Goal: Transaction & Acquisition: Obtain resource

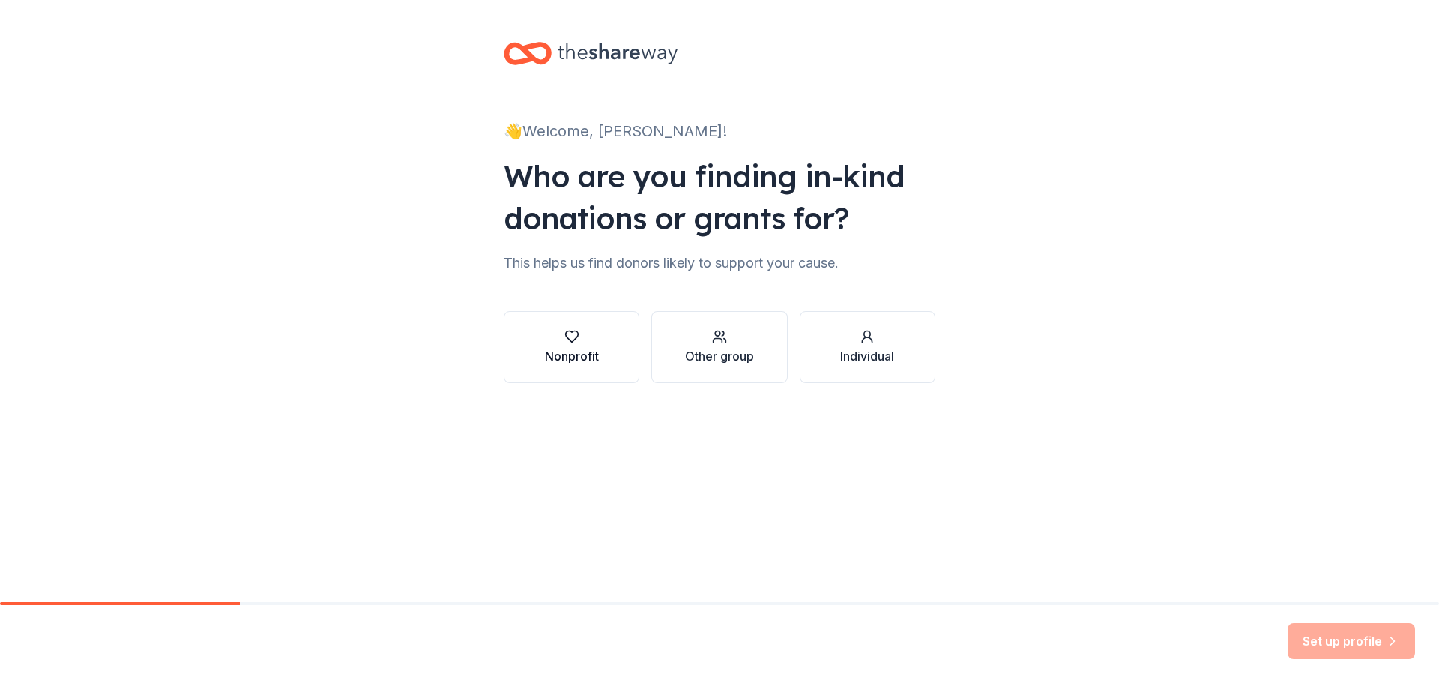
click at [573, 345] on div "Nonprofit" at bounding box center [572, 347] width 54 height 36
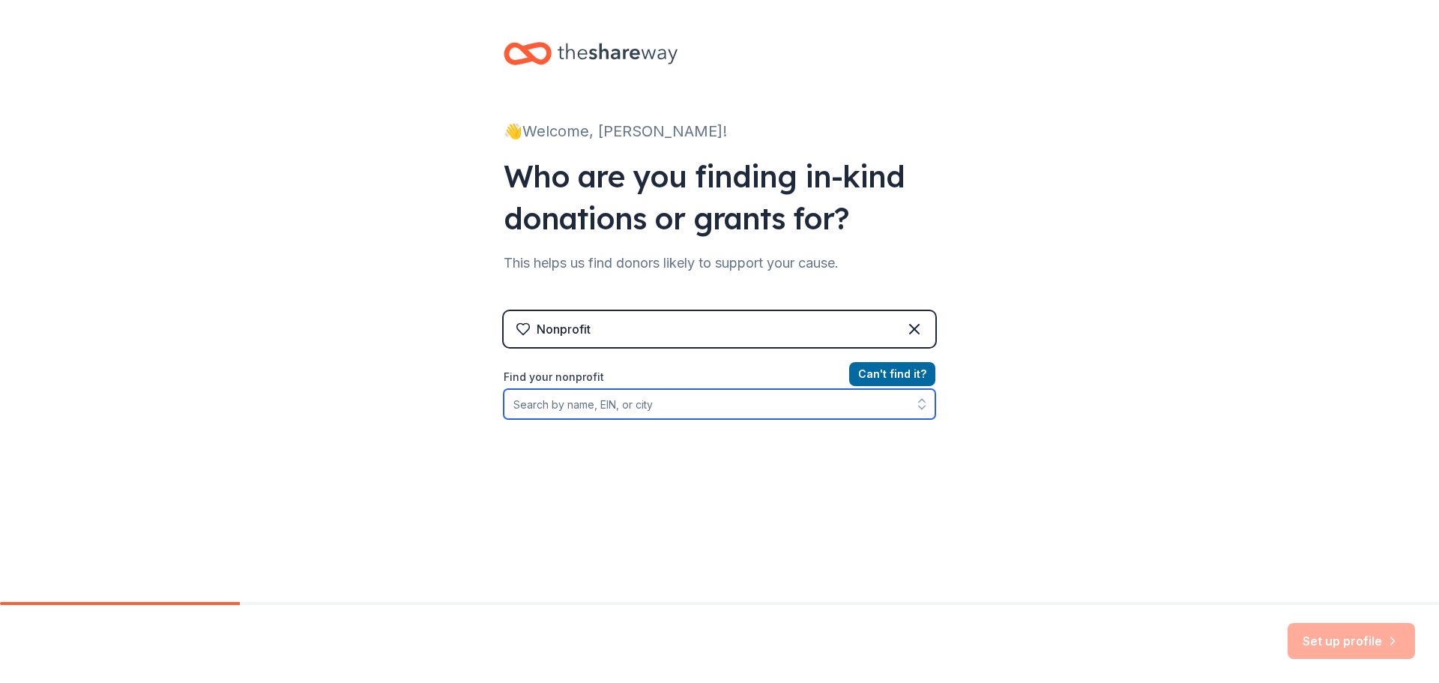
click at [640, 406] on input "Find your nonprofit" at bounding box center [720, 404] width 432 height 30
type input "650074763"
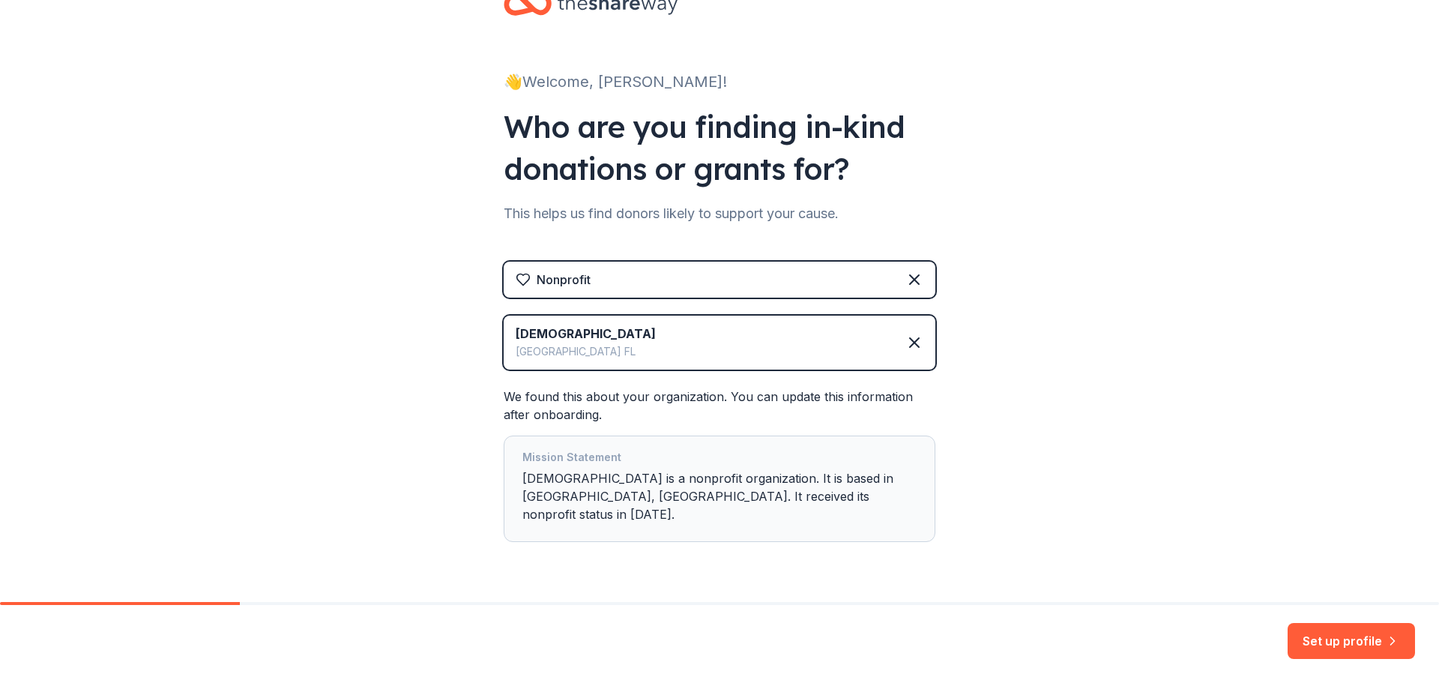
scroll to position [73, 0]
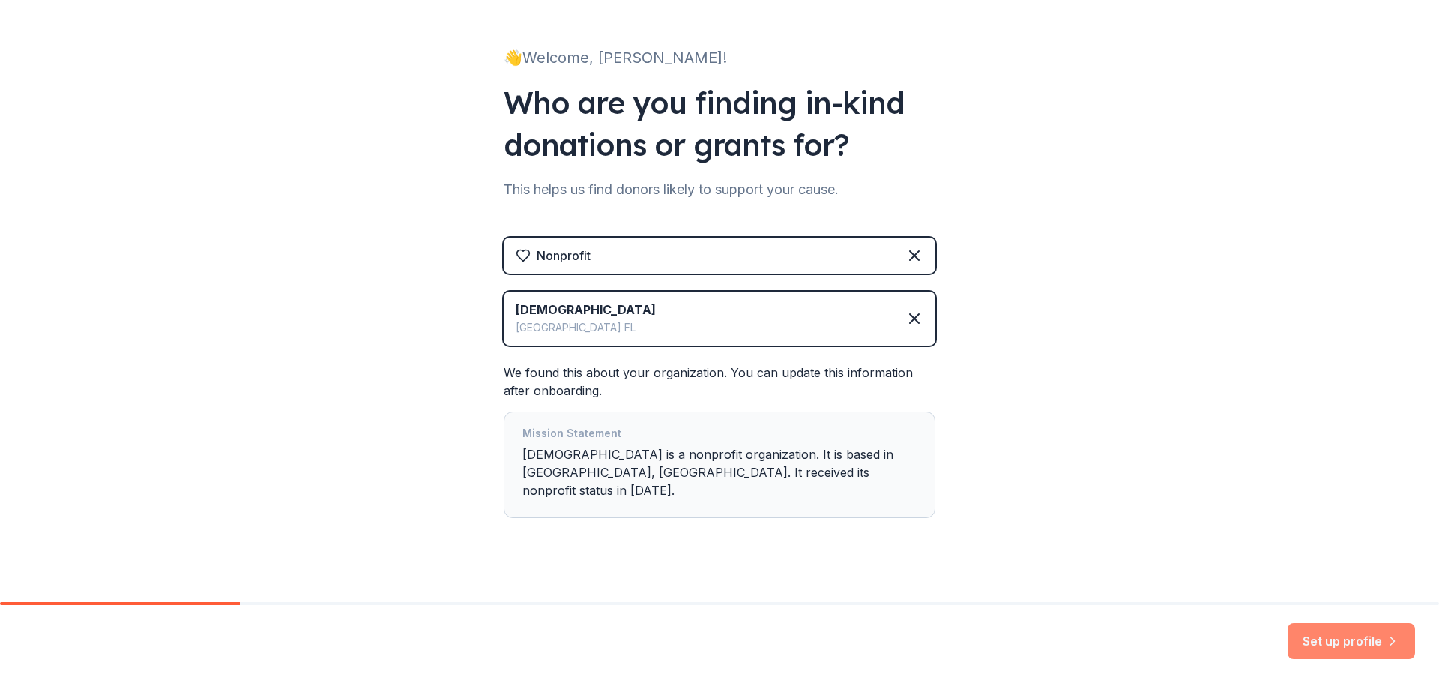
click at [1314, 636] on button "Set up profile" at bounding box center [1351, 641] width 127 height 36
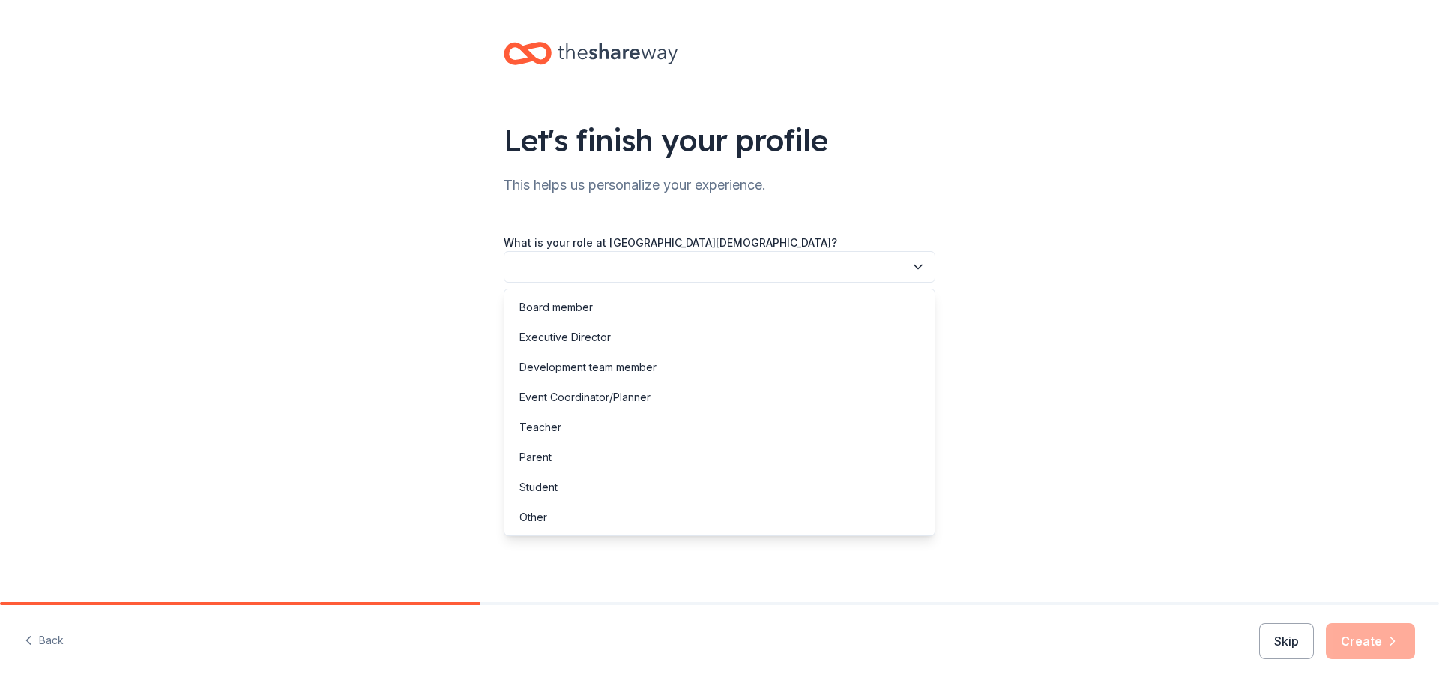
click at [672, 265] on button "button" at bounding box center [720, 266] width 432 height 31
click at [647, 370] on div "Development team member" at bounding box center [587, 367] width 137 height 18
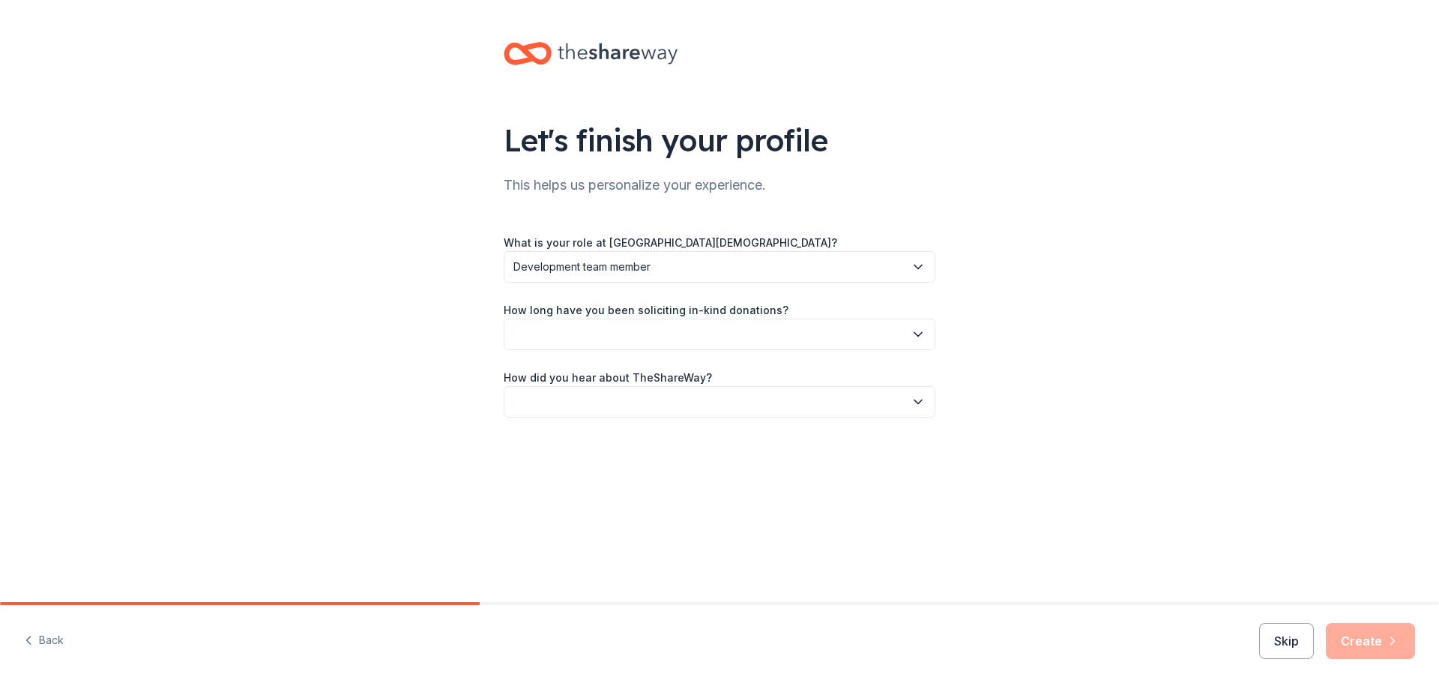
click at [645, 338] on button "button" at bounding box center [720, 334] width 432 height 31
click at [639, 373] on div "This is my first time!" at bounding box center [719, 375] width 424 height 30
click at [662, 401] on button "button" at bounding box center [720, 401] width 432 height 31
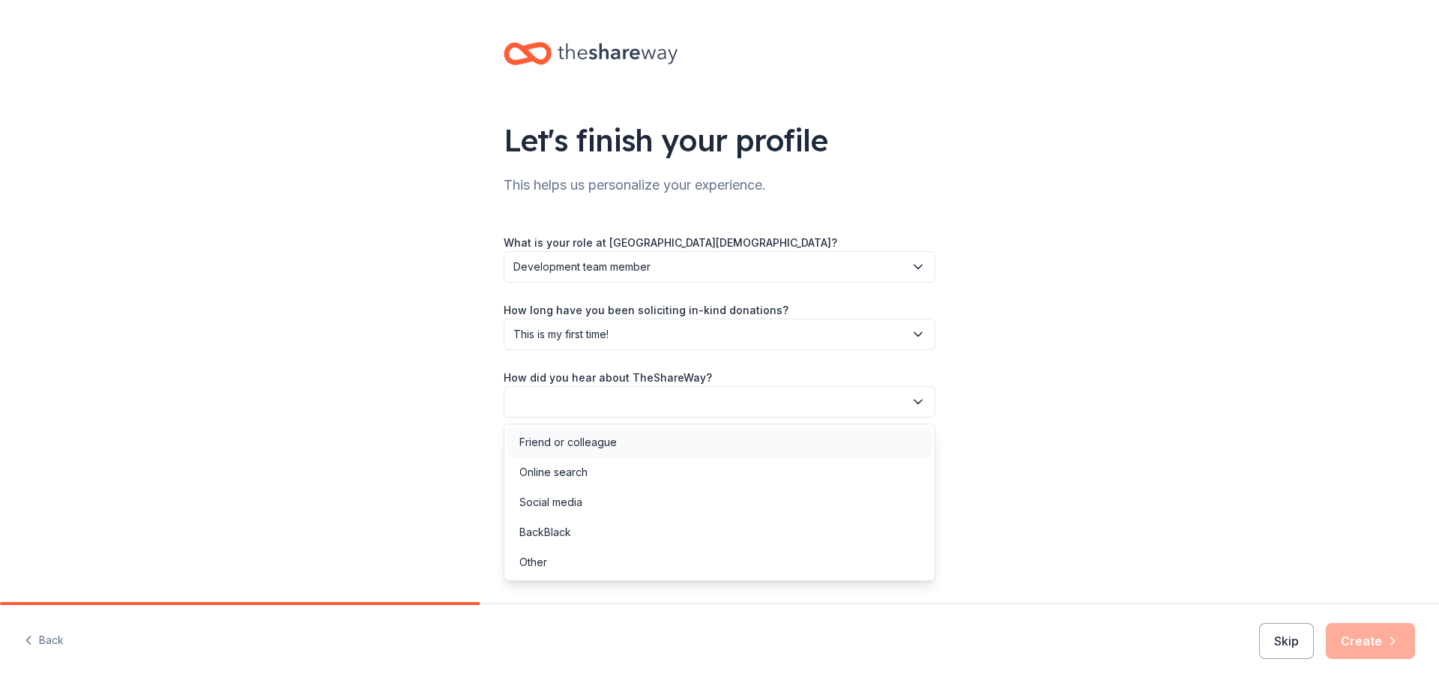
click at [612, 447] on div "Friend or colleague" at bounding box center [567, 442] width 97 height 18
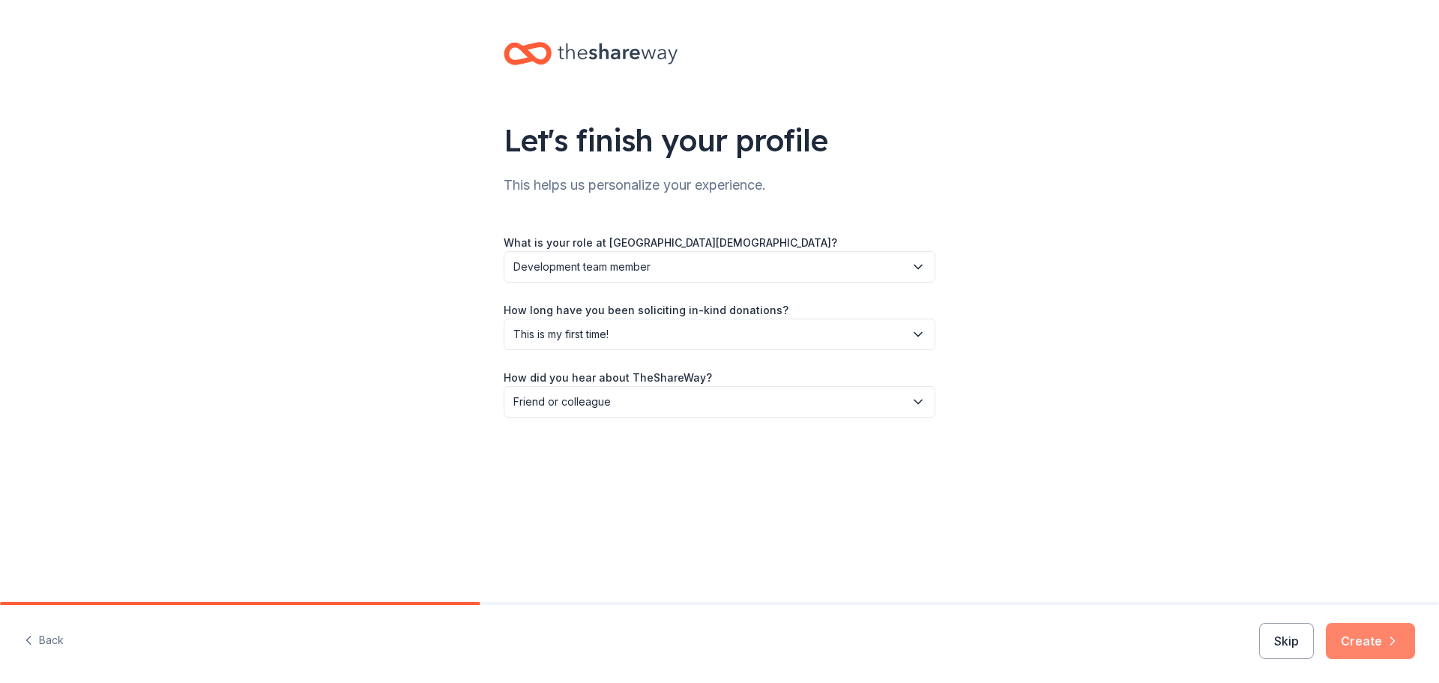
click at [1350, 630] on button "Create" at bounding box center [1370, 641] width 89 height 36
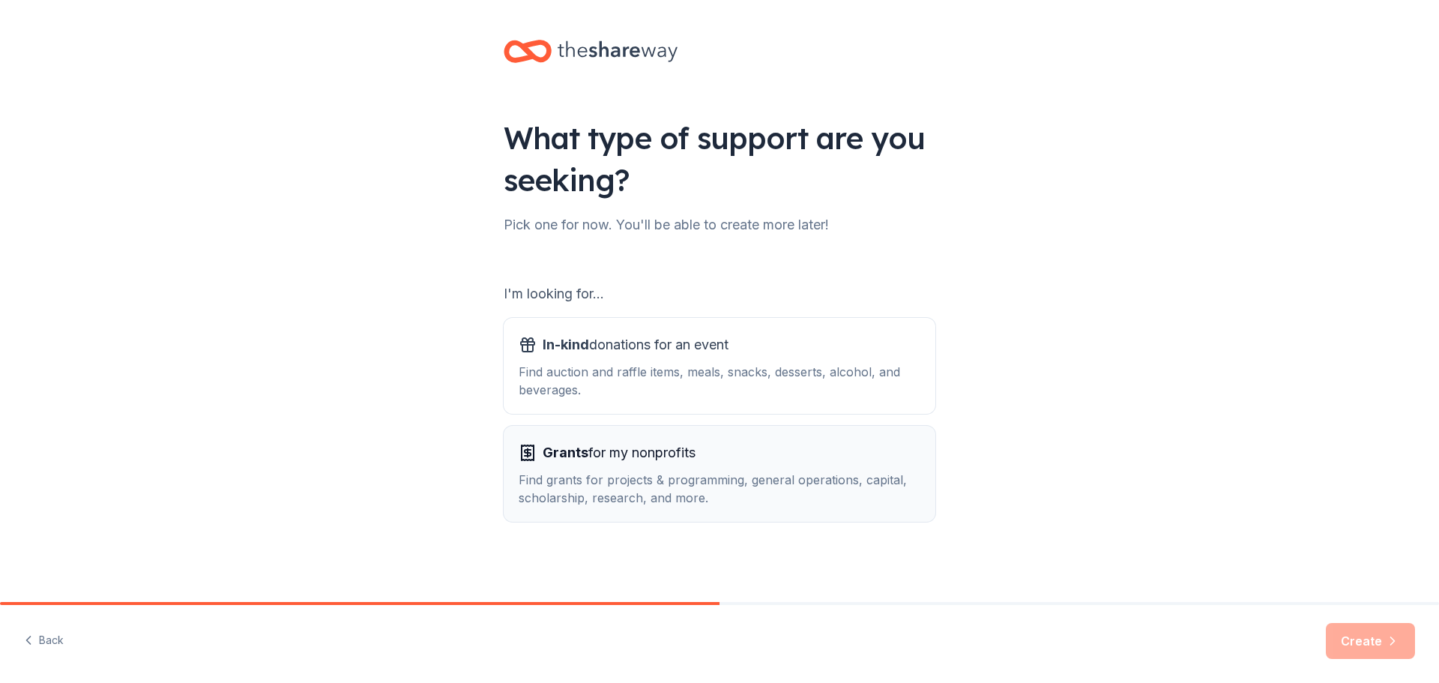
scroll to position [3, 0]
click at [597, 461] on span "Grants for my nonprofits" at bounding box center [619, 452] width 153 height 24
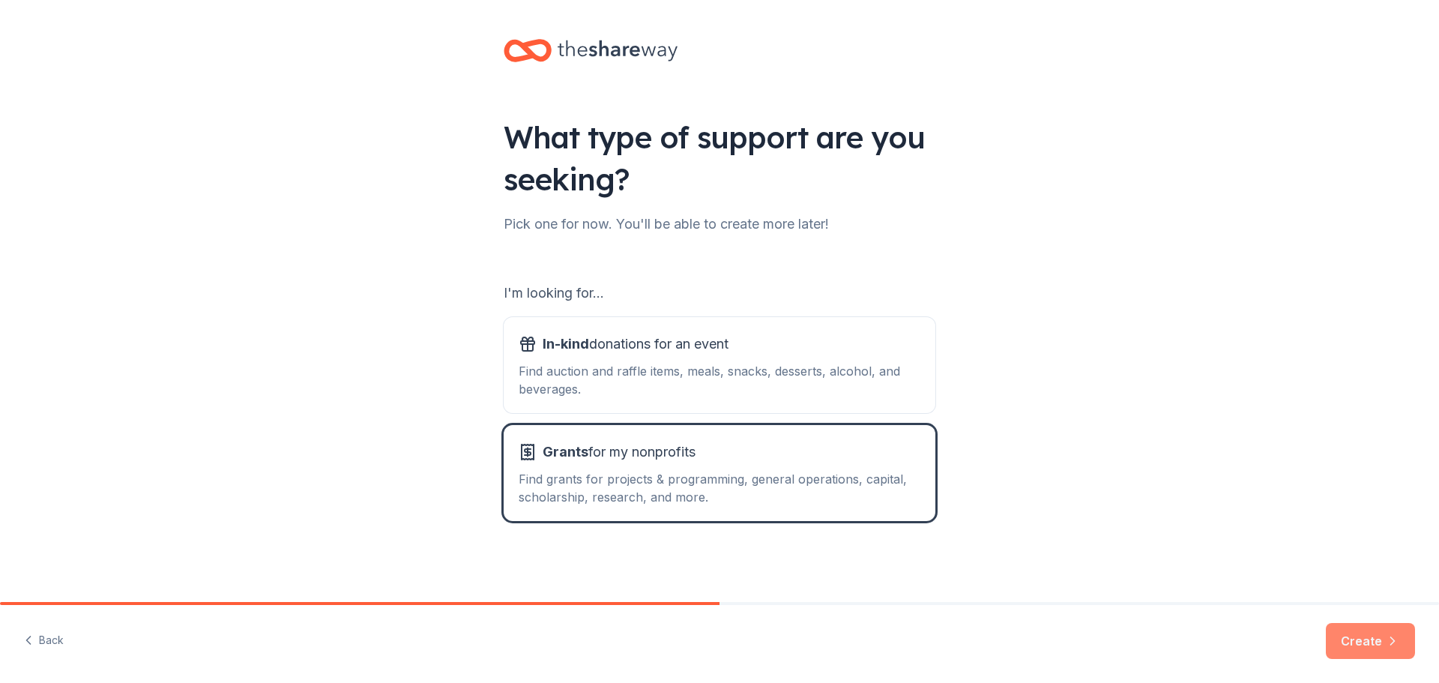
click at [1371, 641] on button "Create" at bounding box center [1370, 641] width 89 height 36
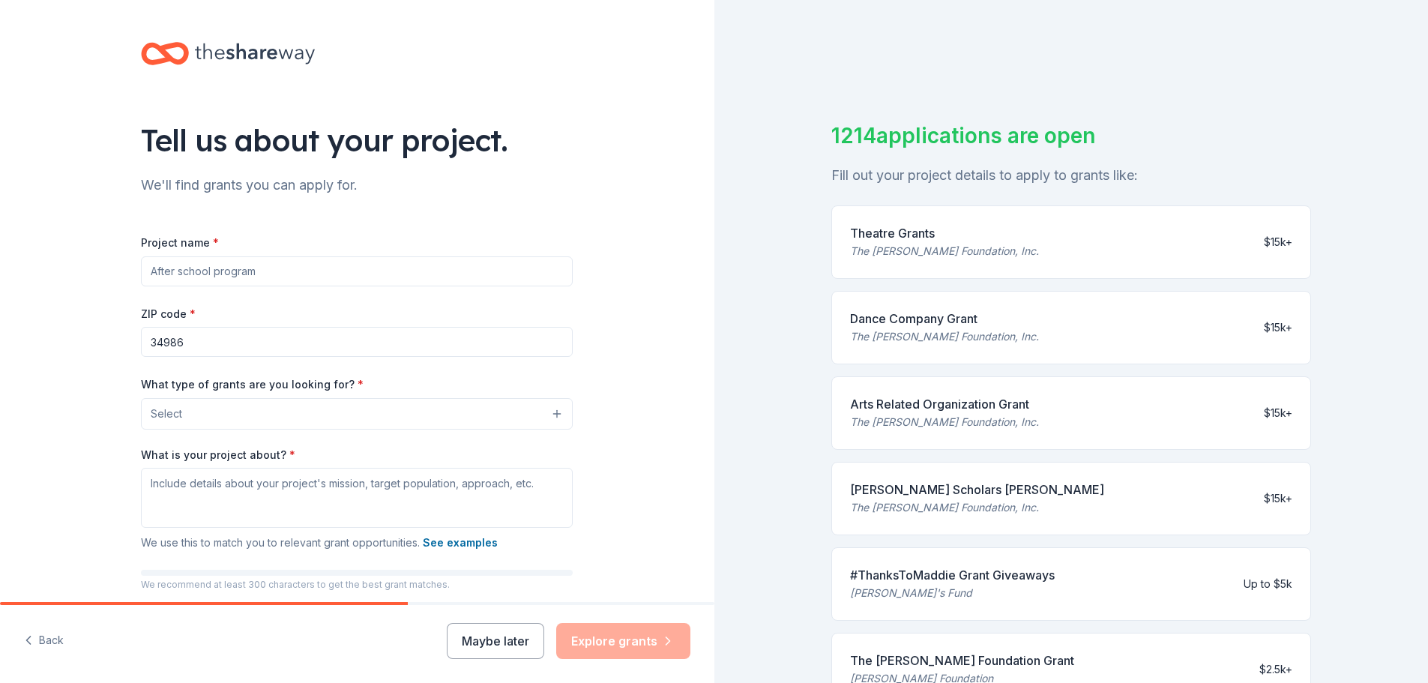
click at [282, 278] on input "Project name *" at bounding box center [357, 271] width 432 height 30
type input "Rising Toward the Future"
click at [238, 407] on button "Select" at bounding box center [357, 413] width 432 height 31
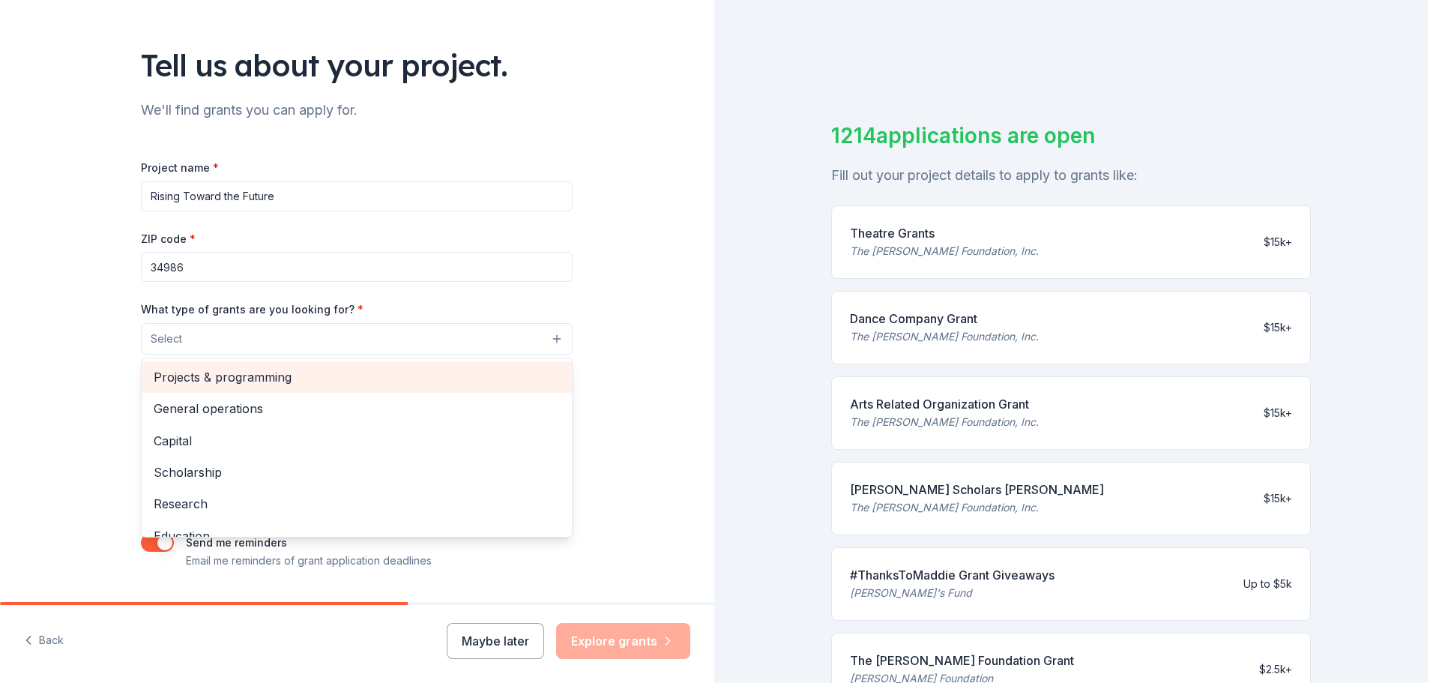
click at [246, 377] on span "Projects & programming" at bounding box center [357, 376] width 406 height 19
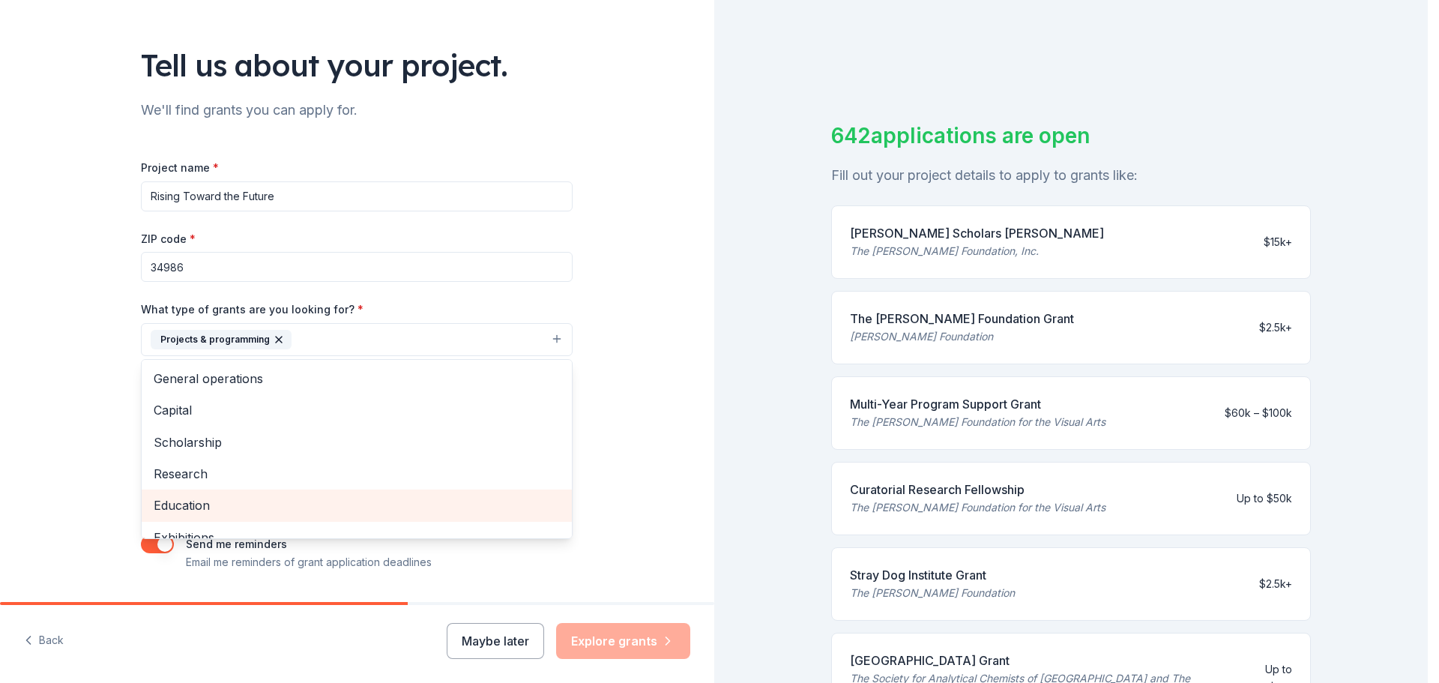
click at [198, 505] on span "Education" at bounding box center [357, 504] width 406 height 19
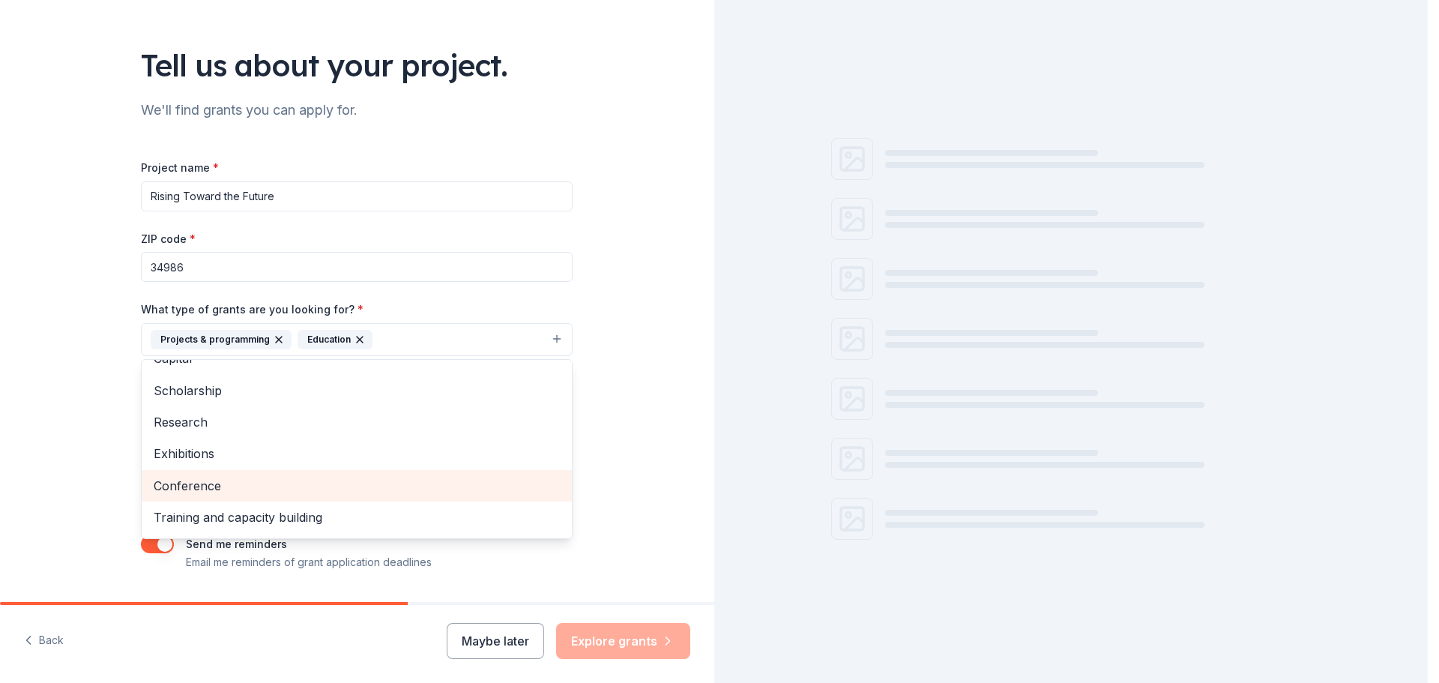
scroll to position [75, 0]
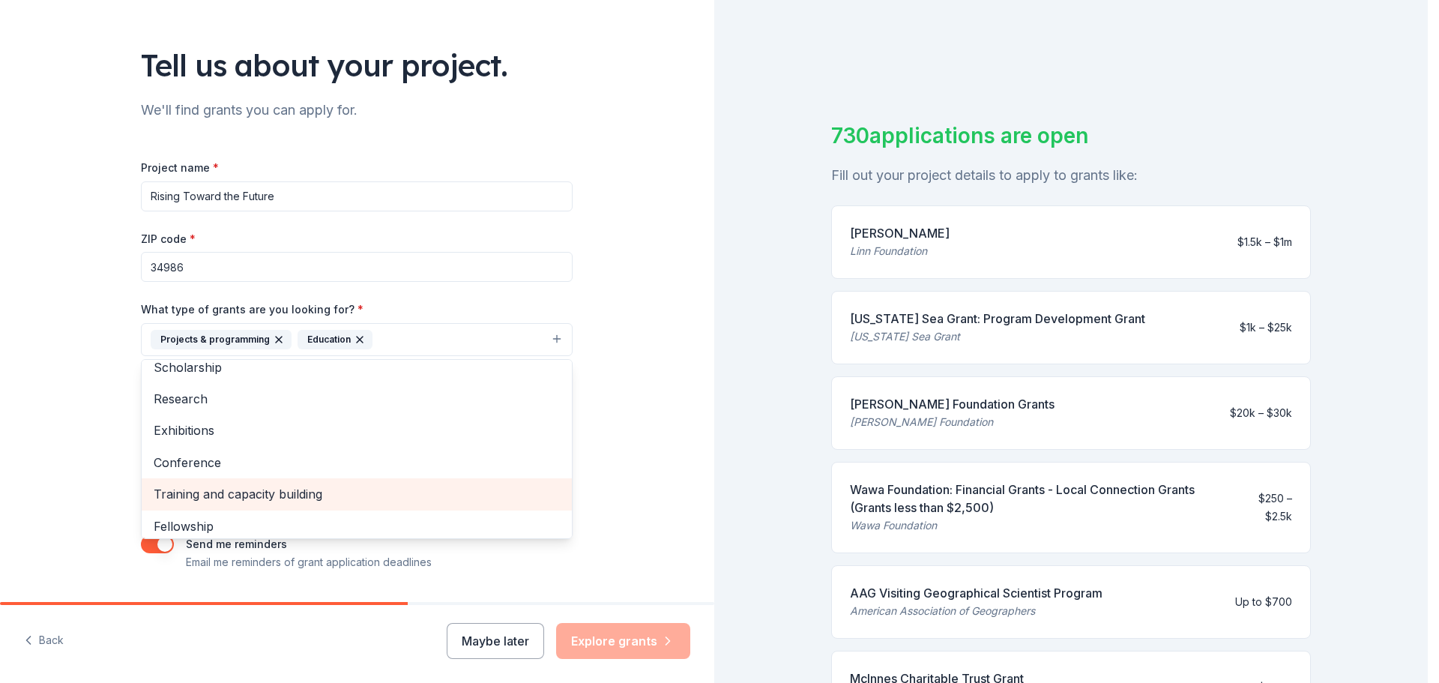
click at [223, 492] on span "Training and capacity building" at bounding box center [357, 493] width 406 height 19
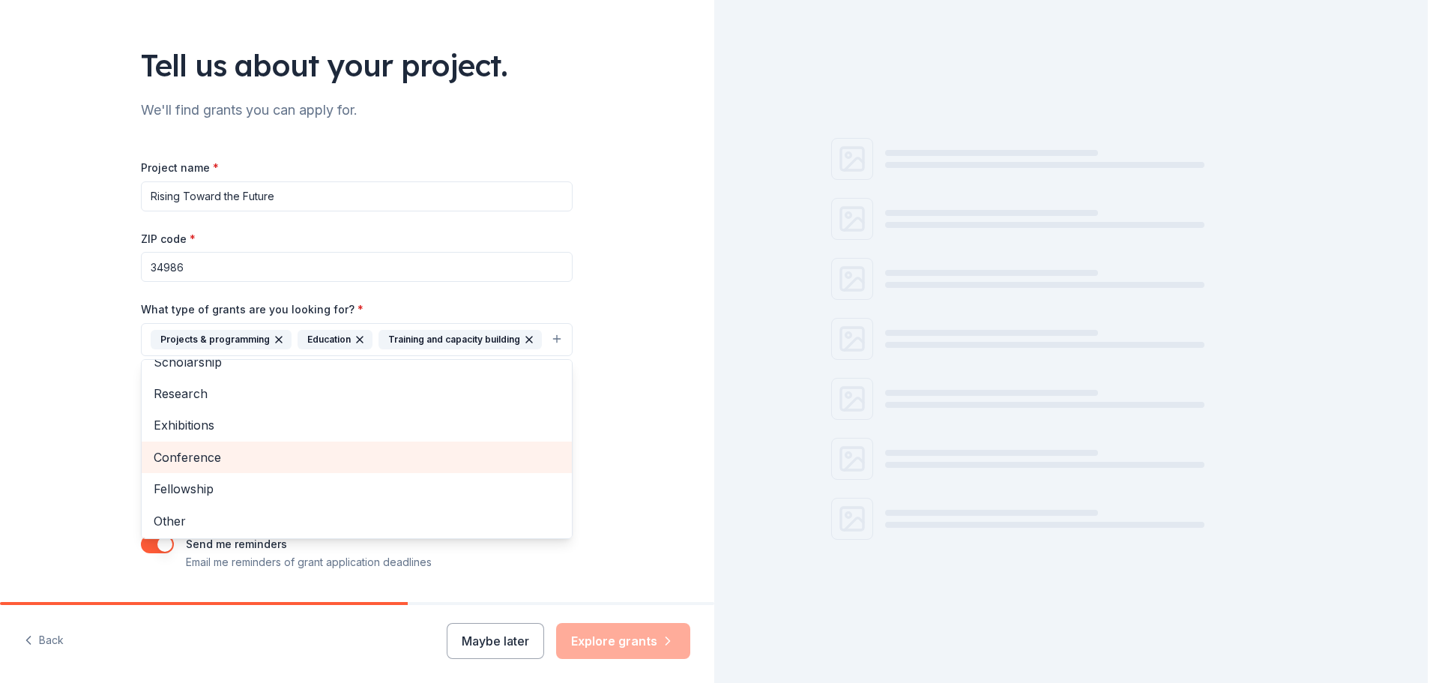
scroll to position [82, 0]
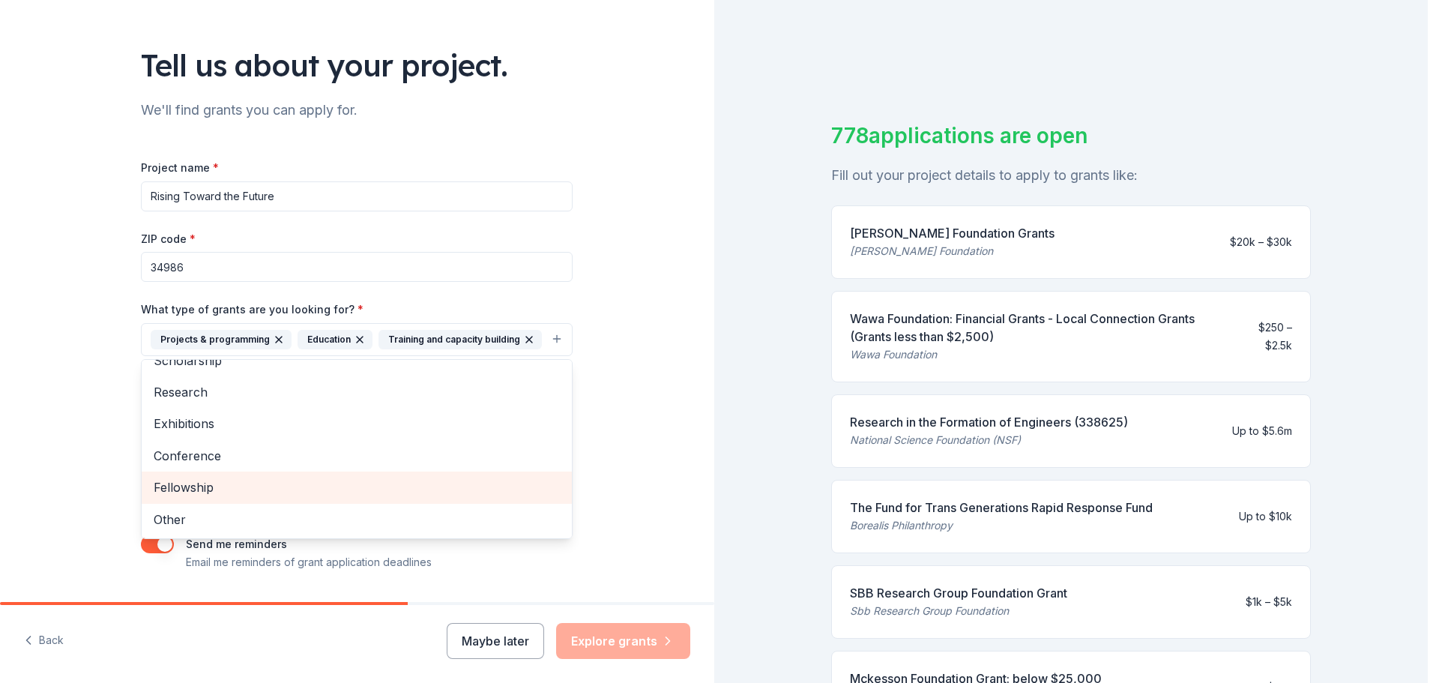
click at [212, 486] on span "Fellowship" at bounding box center [357, 486] width 406 height 19
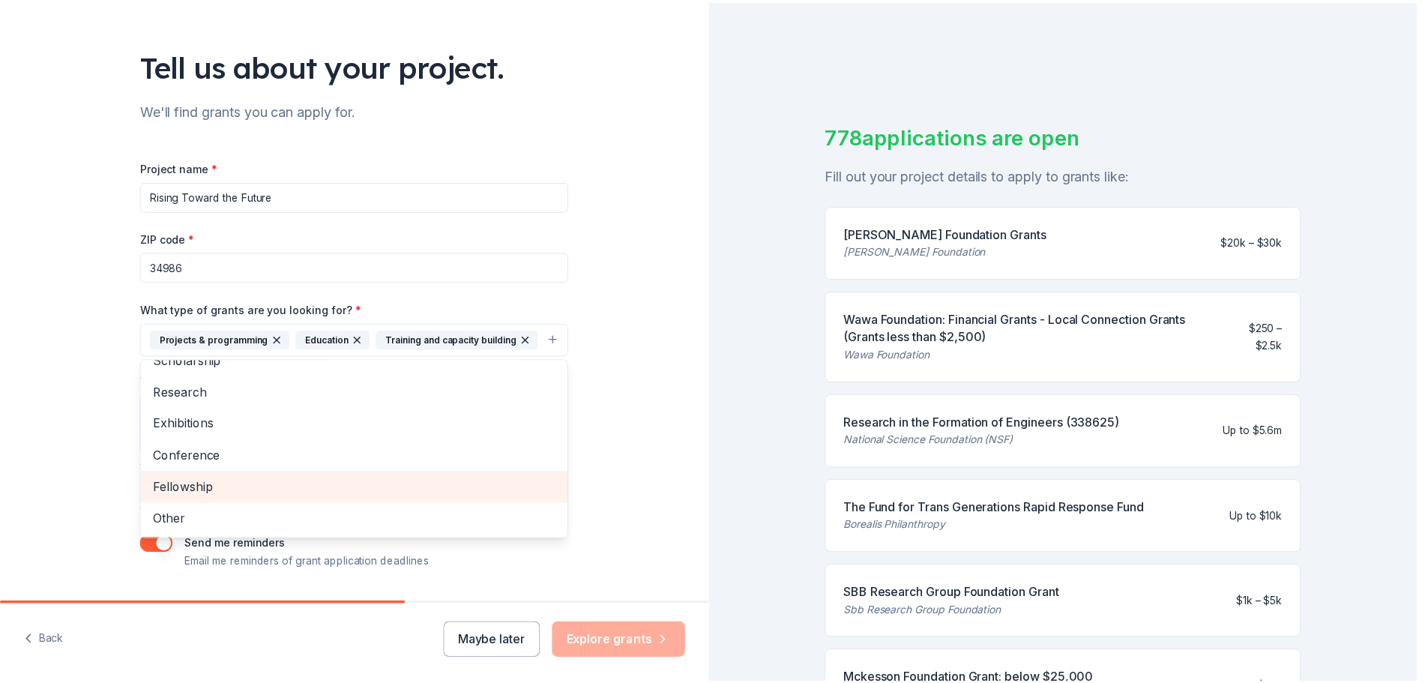
scroll to position [50, 0]
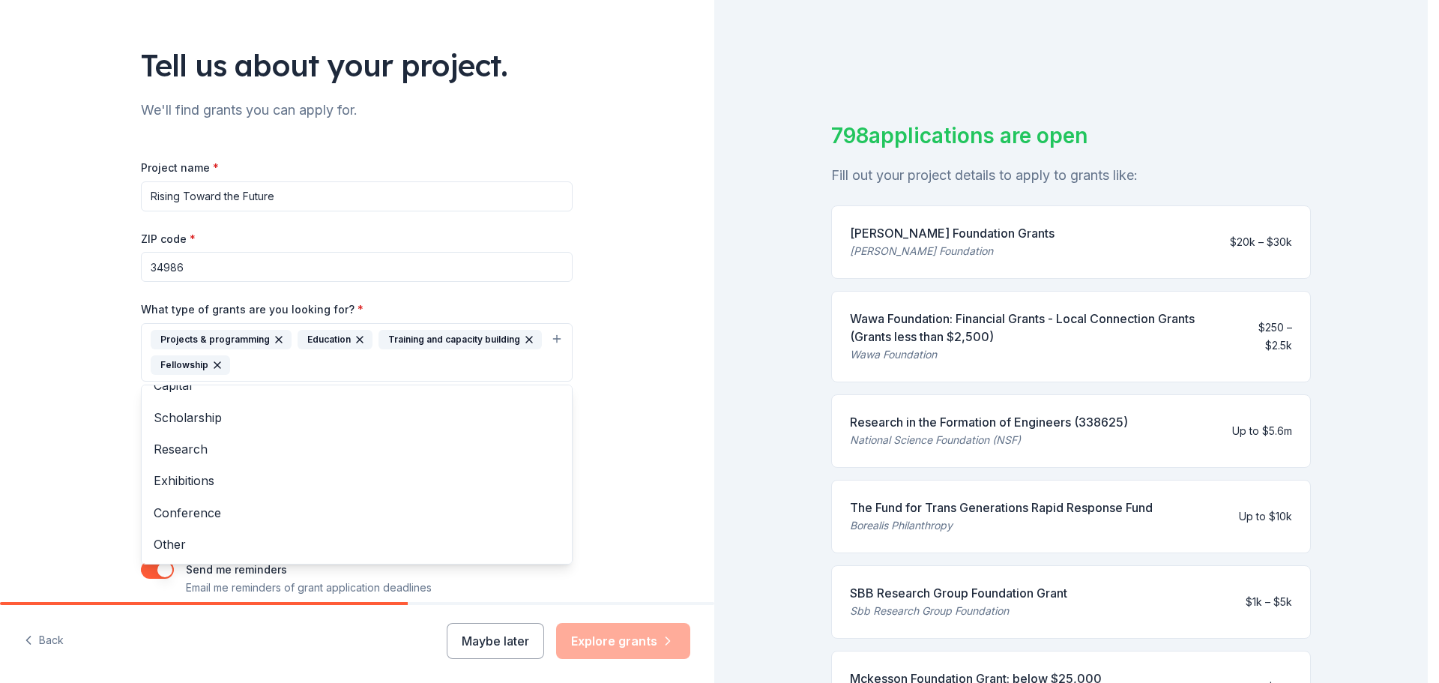
click at [599, 411] on div "Tell us about your project. We'll find grants you can apply for. Project name *…" at bounding box center [357, 297] width 714 height 744
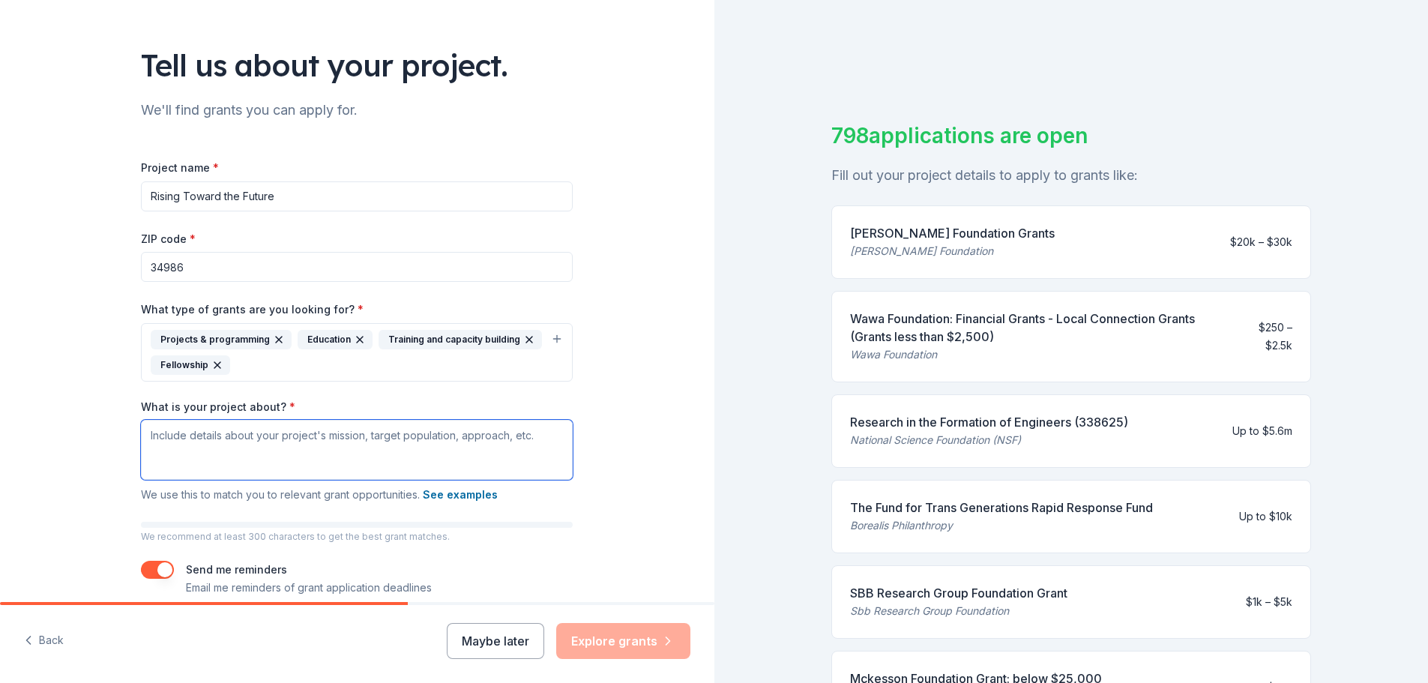
click at [202, 435] on textarea "What is your project about? *" at bounding box center [357, 450] width 432 height 60
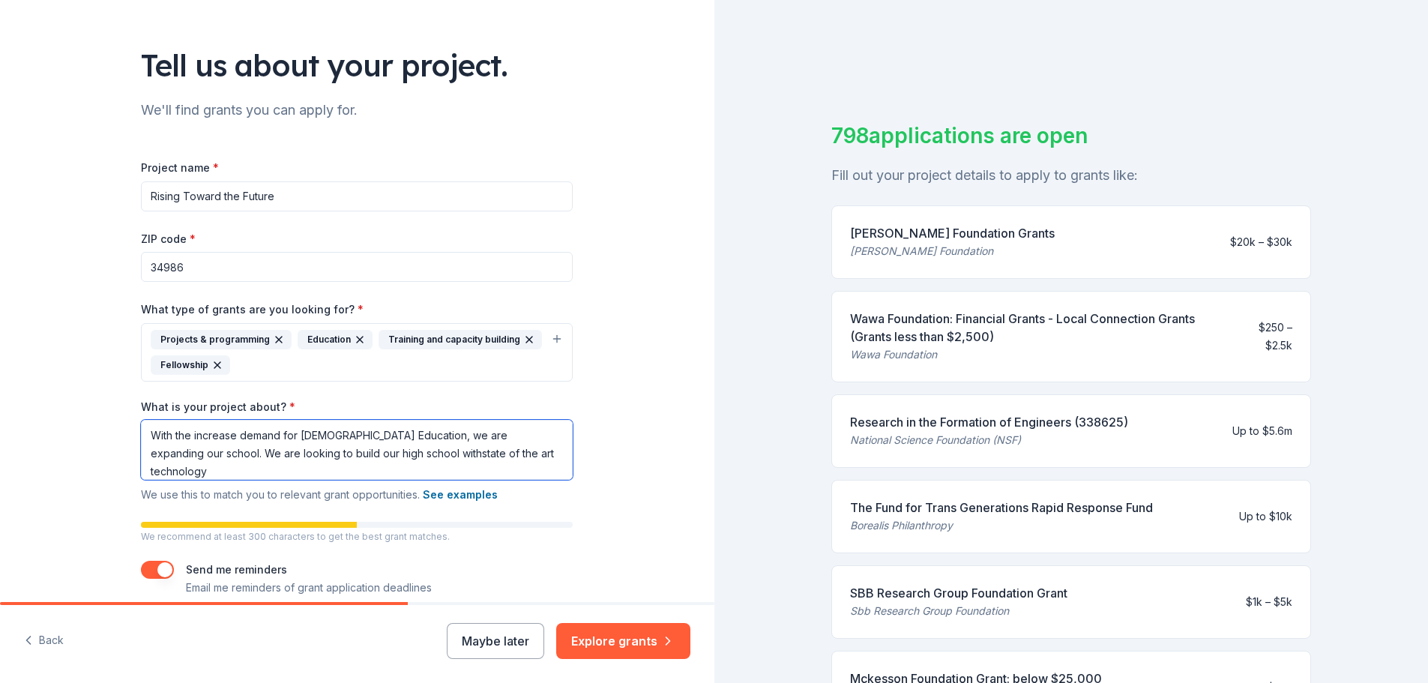
click at [361, 453] on textarea "With the increase demand for [DEMOGRAPHIC_DATA] Education, we are expanding our…" at bounding box center [357, 450] width 432 height 60
click at [501, 456] on textarea "With the increase demand for [DEMOGRAPHIC_DATA] Education, we are expanding our…" at bounding box center [357, 450] width 432 height 60
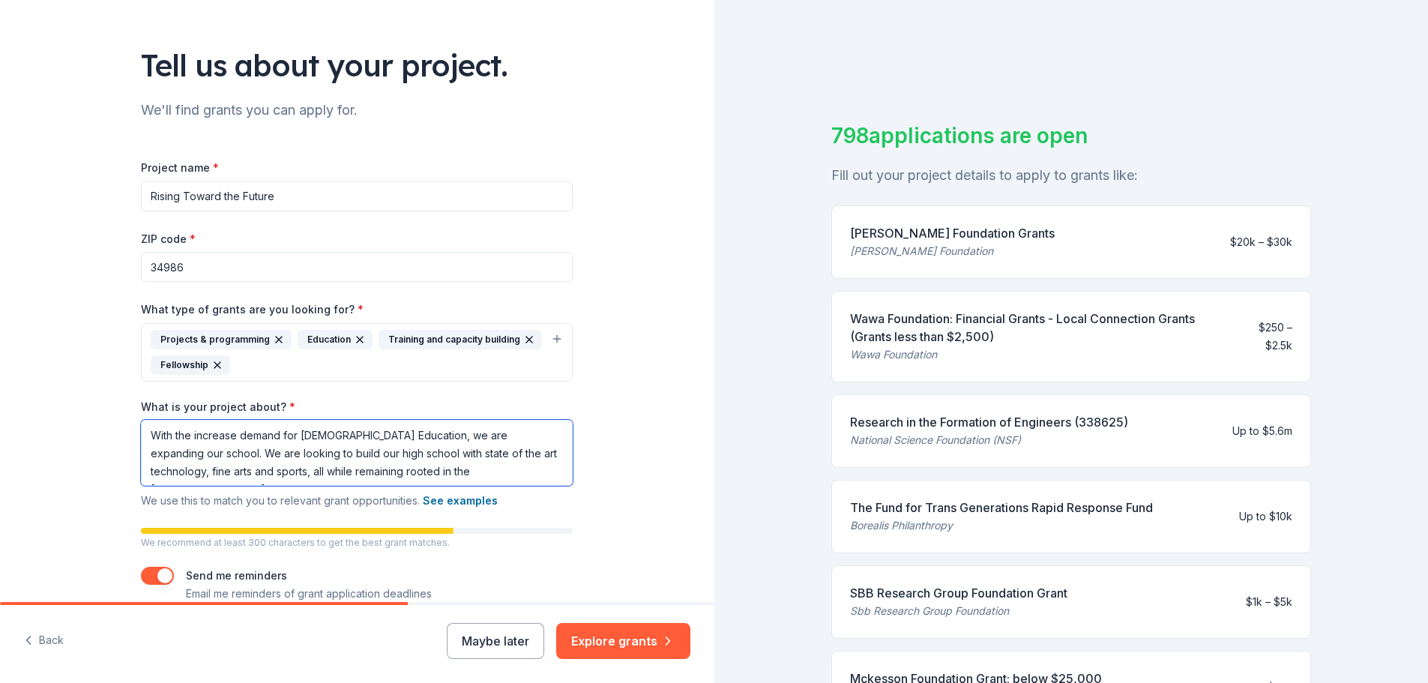
scroll to position [1, 0]
type textarea "With the increase demand for [DEMOGRAPHIC_DATA] Education, we are expanding our…"
click at [608, 638] on button "Explore grants" at bounding box center [623, 641] width 134 height 36
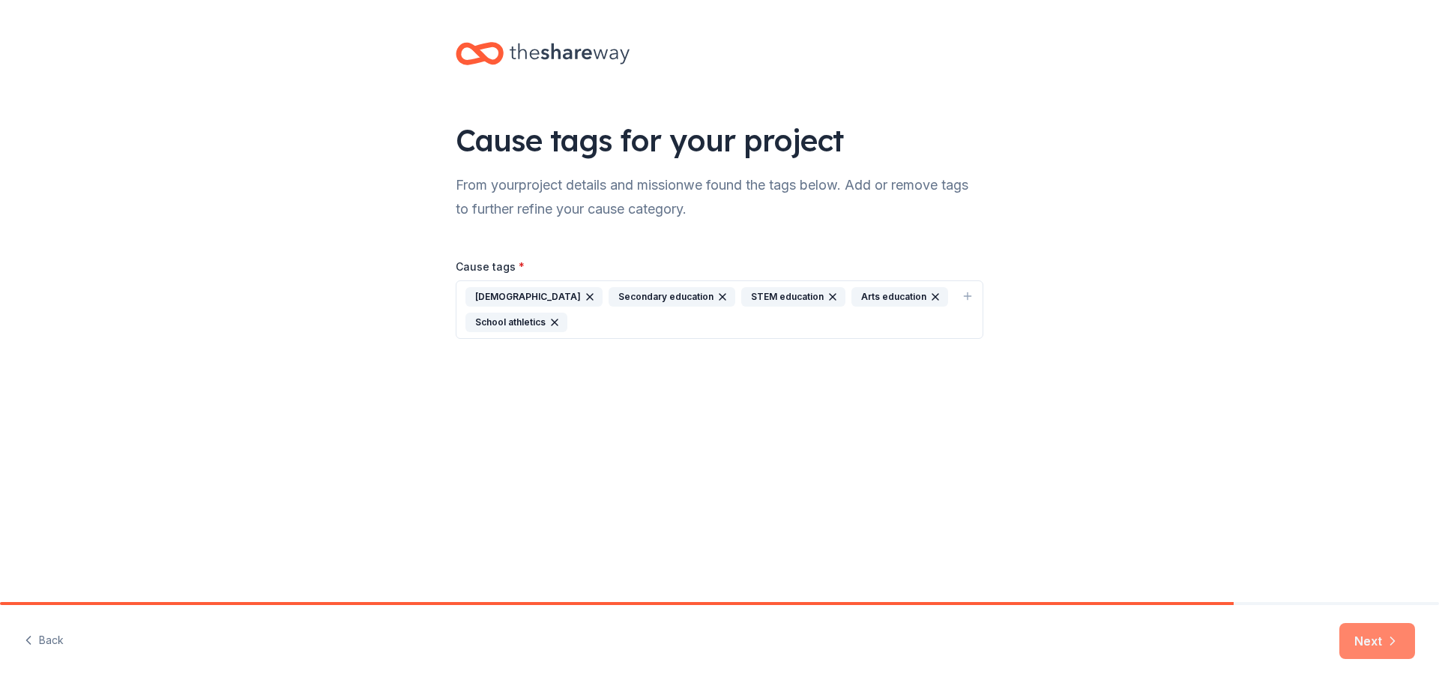
click at [1382, 648] on button "Next" at bounding box center [1377, 641] width 76 height 36
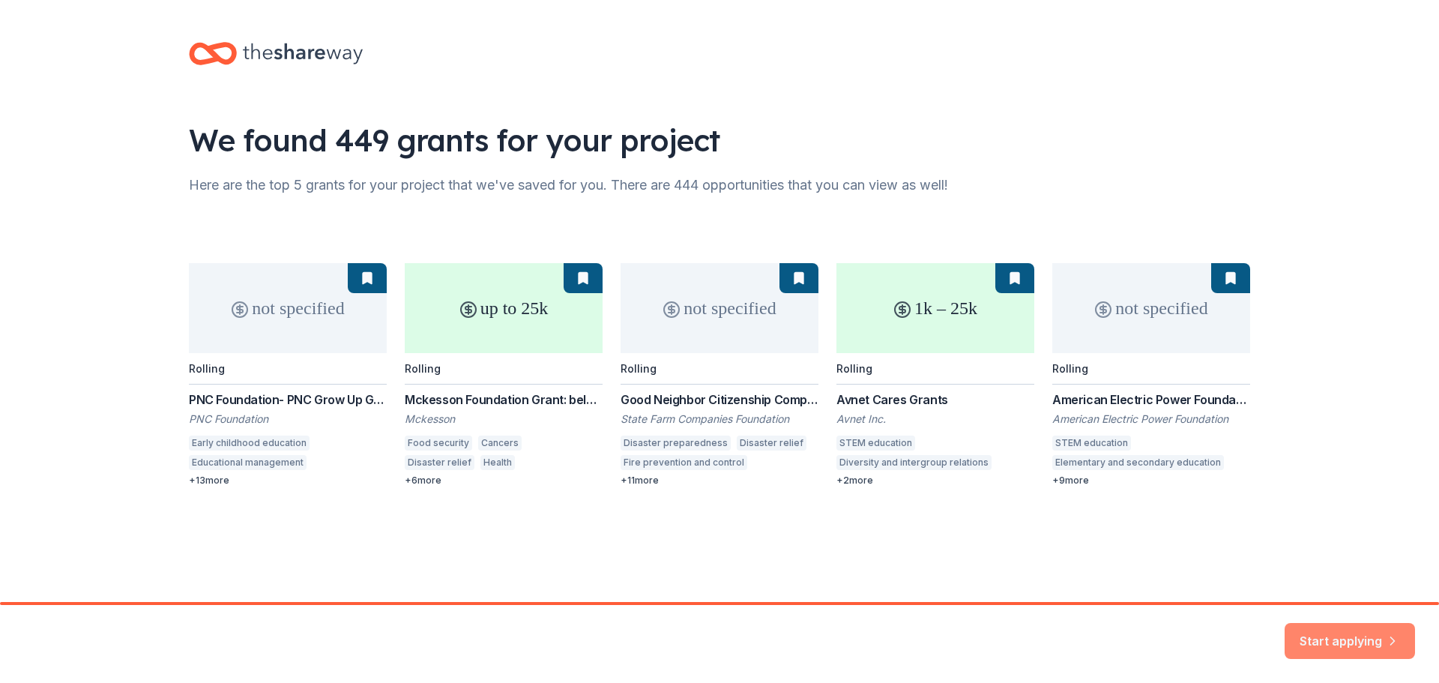
click at [1337, 636] on button "Start applying" at bounding box center [1350, 632] width 130 height 36
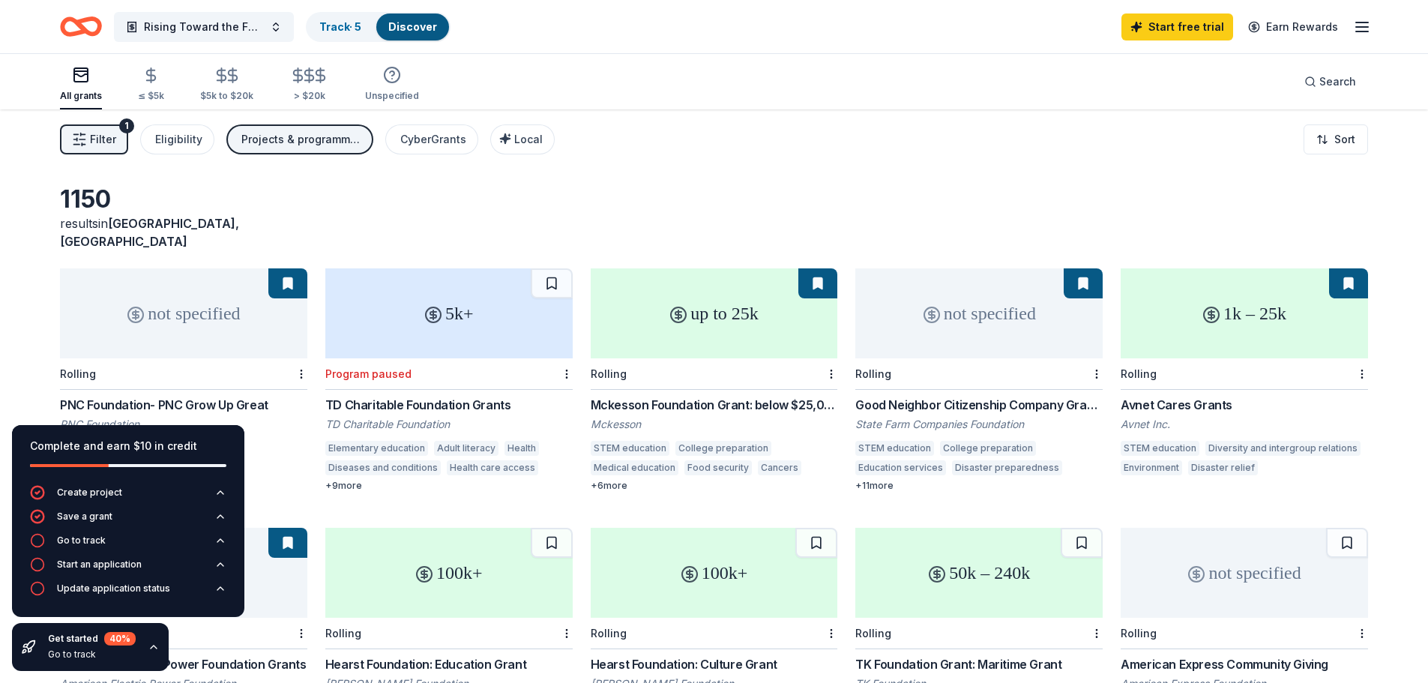
click at [640, 396] on div "Mckesson Foundation Grant: below $25,000" at bounding box center [714, 405] width 247 height 18
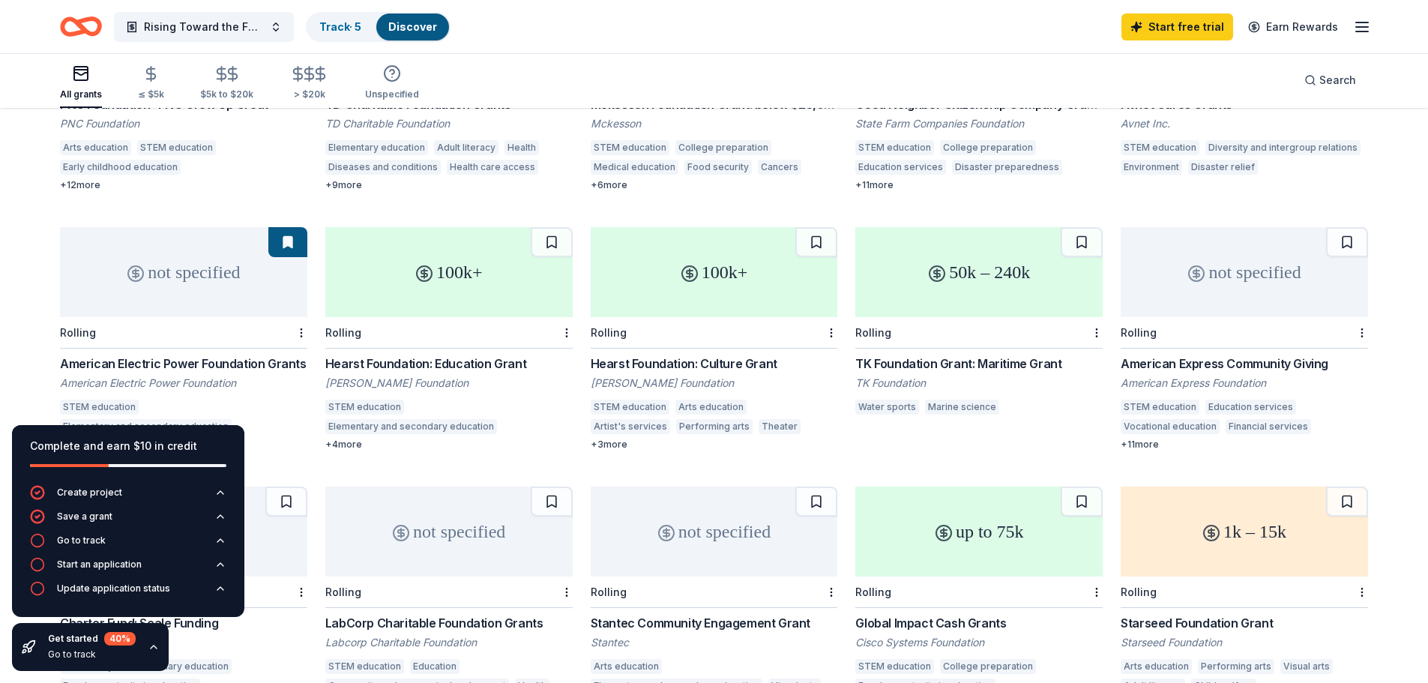
scroll to position [170, 0]
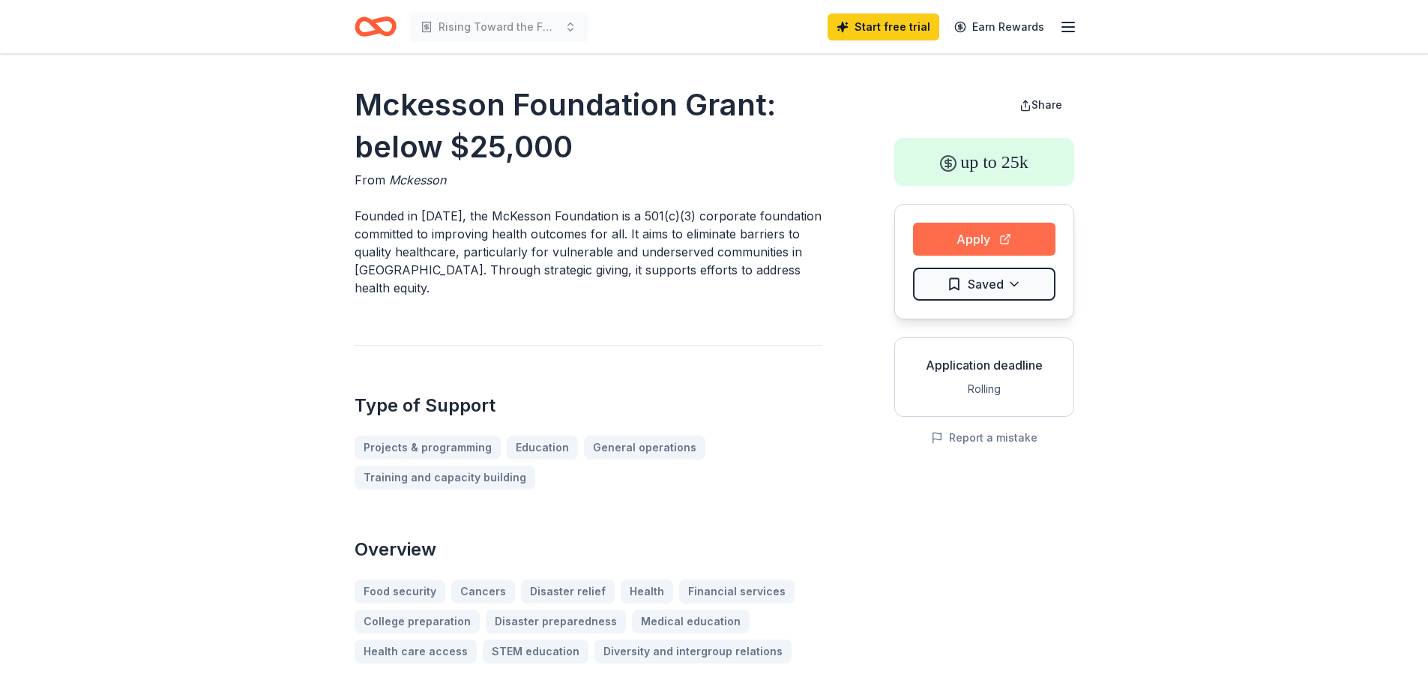
click at [977, 238] on button "Apply" at bounding box center [984, 239] width 142 height 33
